Goal: Go to known website: Go to known website

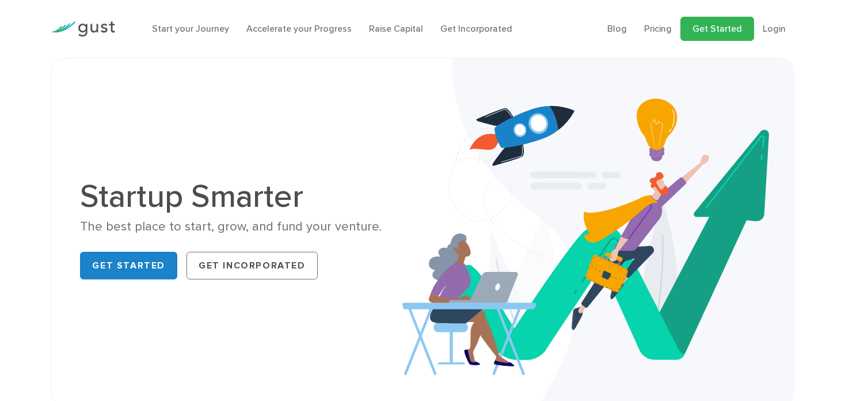
click at [714, 25] on link "Get Started" at bounding box center [718, 29] width 74 height 24
click at [622, 27] on link "Blog" at bounding box center [617, 28] width 20 height 11
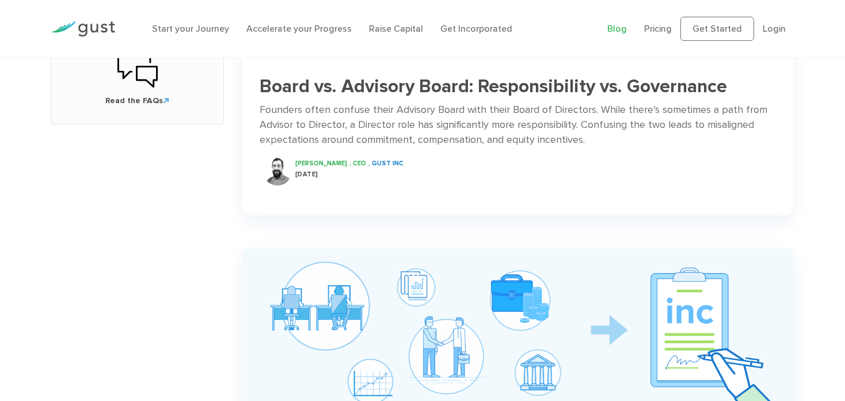
scroll to position [458, 0]
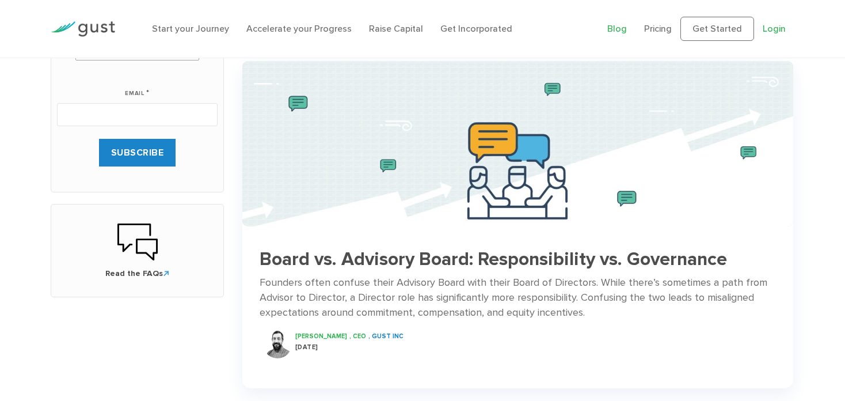
click at [781, 28] on link "Login" at bounding box center [774, 28] width 23 height 11
